Goal: Task Accomplishment & Management: Manage account settings

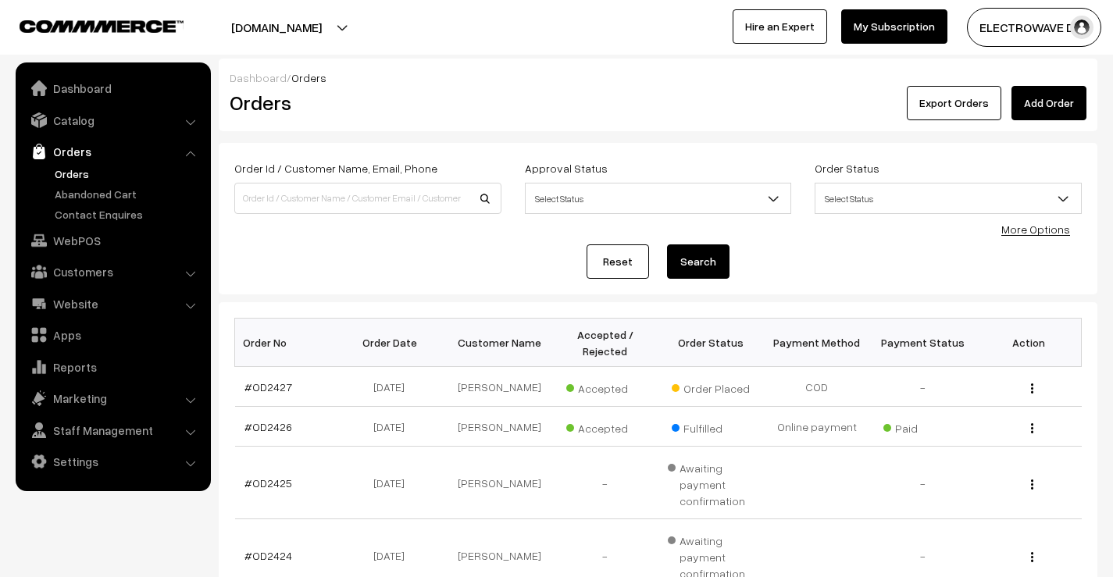
click at [62, 176] on link "Orders" at bounding box center [128, 174] width 155 height 16
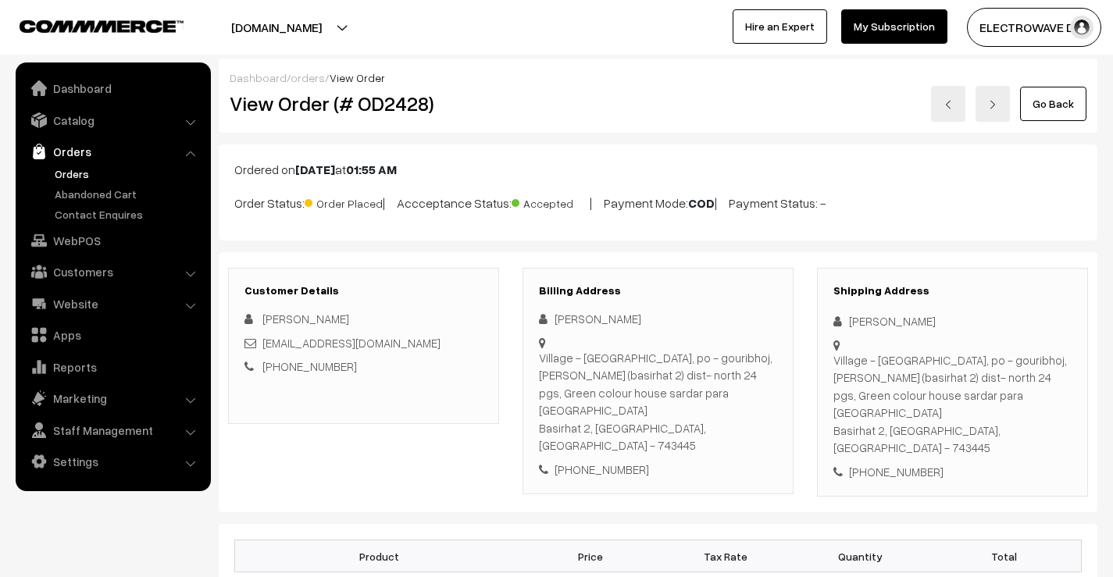
click at [87, 176] on link "Orders" at bounding box center [128, 174] width 155 height 16
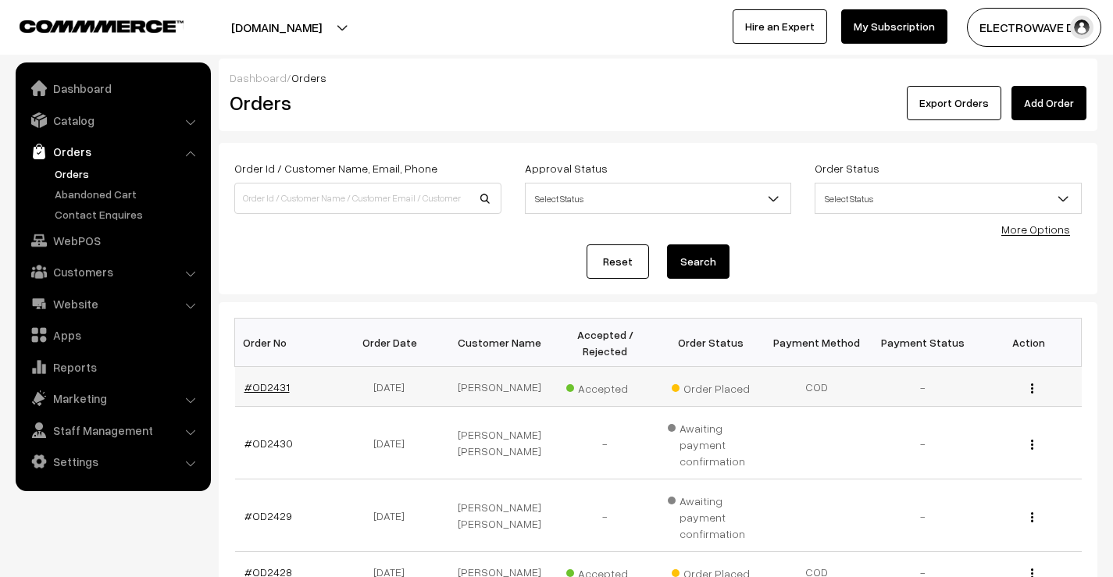
click at [263, 387] on link "#OD2431" at bounding box center [266, 386] width 45 height 13
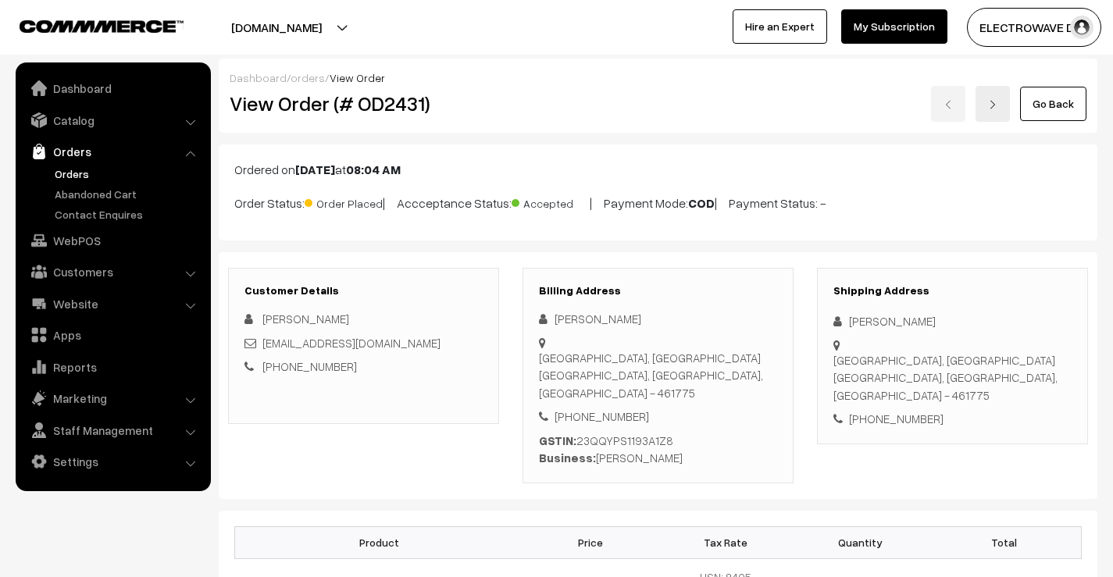
click at [329, 24] on button "[DOMAIN_NAME]" at bounding box center [276, 27] width 200 height 39
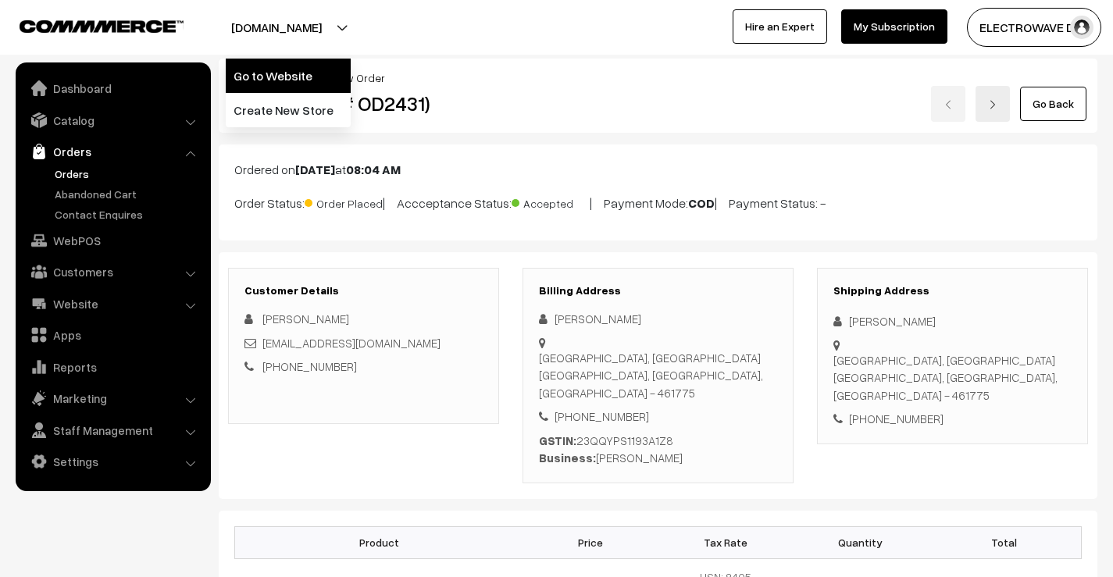
click at [305, 75] on link "Go to Website" at bounding box center [288, 76] width 125 height 34
